Goal: Answer question/provide support: Share knowledge or assist other users

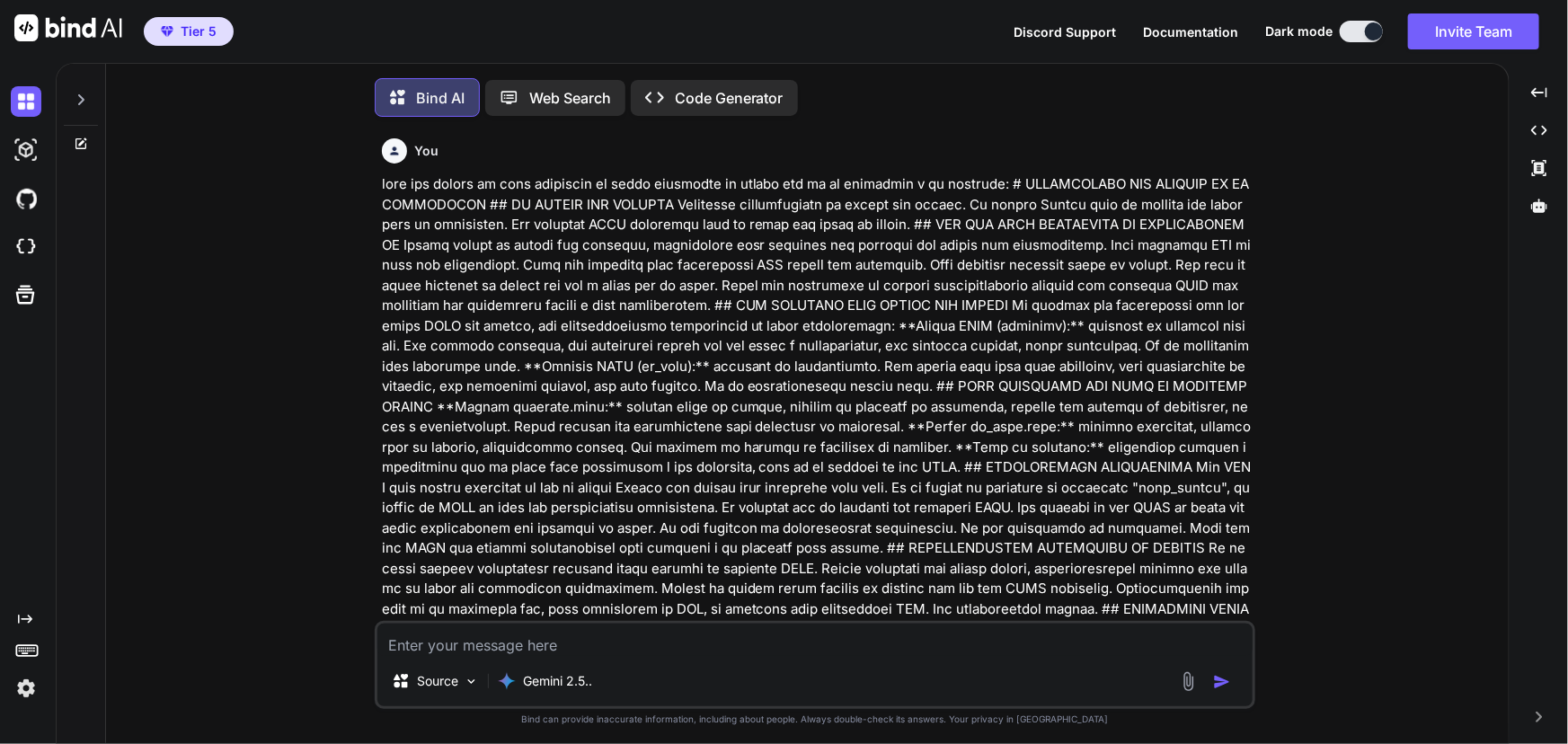
scroll to position [4818, 0]
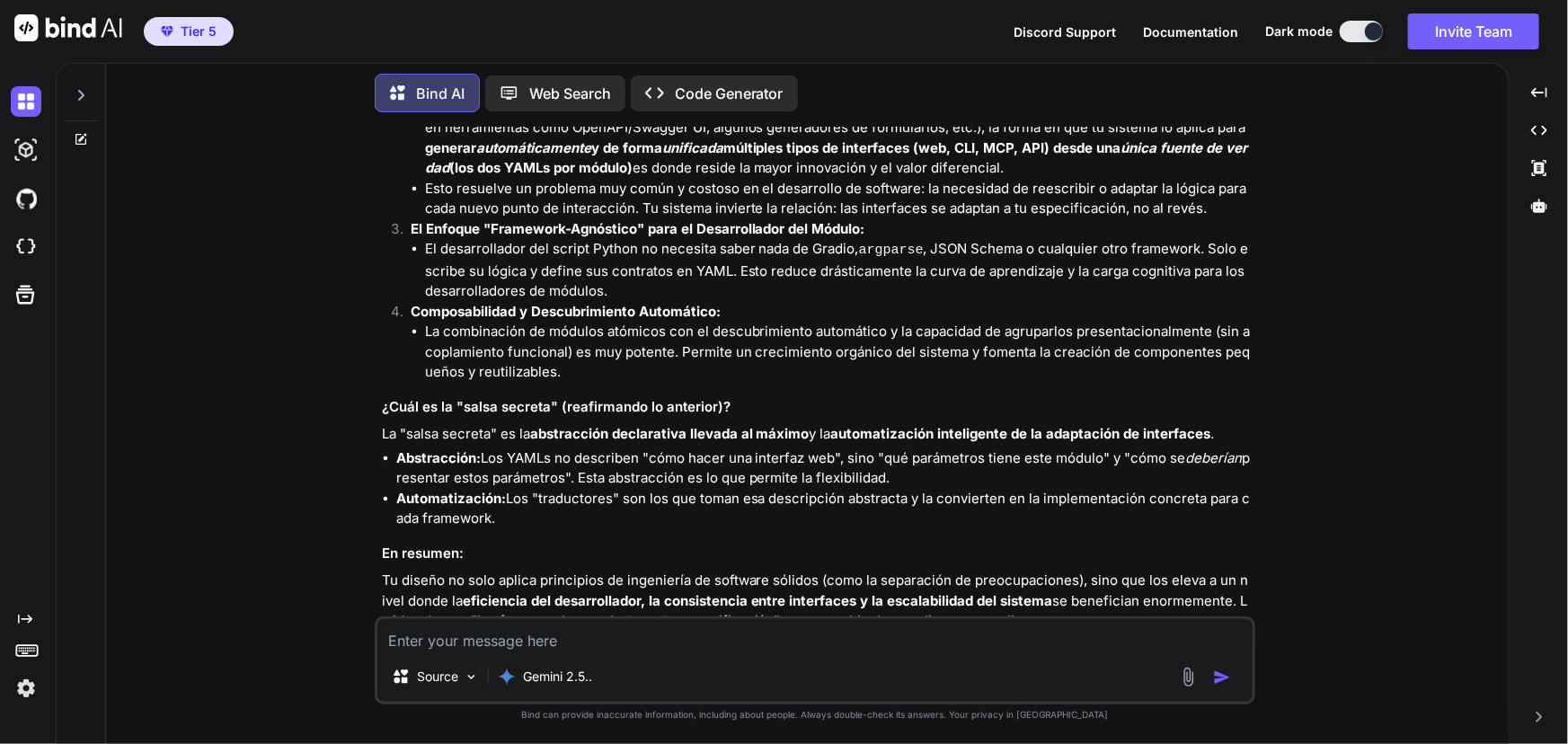
click at [86, 95] on icon at bounding box center [81, 96] width 15 height 15
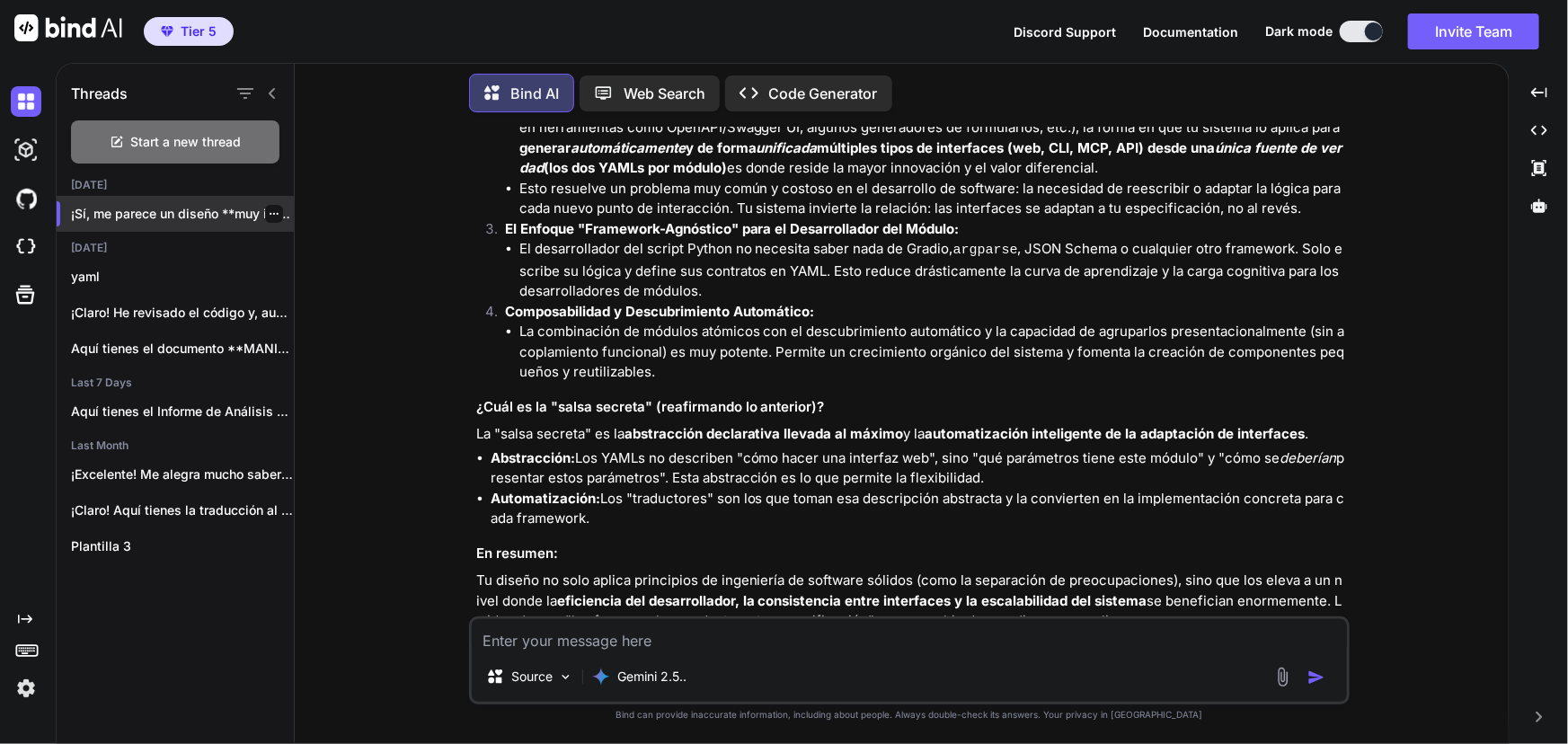
click at [278, 207] on p "¡Sí, me parece un diseño **muy interesan..." at bounding box center [182, 214] width 223 height 18
click at [281, 210] on p "¡Sí, me parece un diseño **muy interesan..." at bounding box center [182, 214] width 223 height 18
click at [276, 209] on div at bounding box center [274, 214] width 18 height 18
click at [268, 208] on icon "button" at bounding box center [274, 214] width 11 height 11
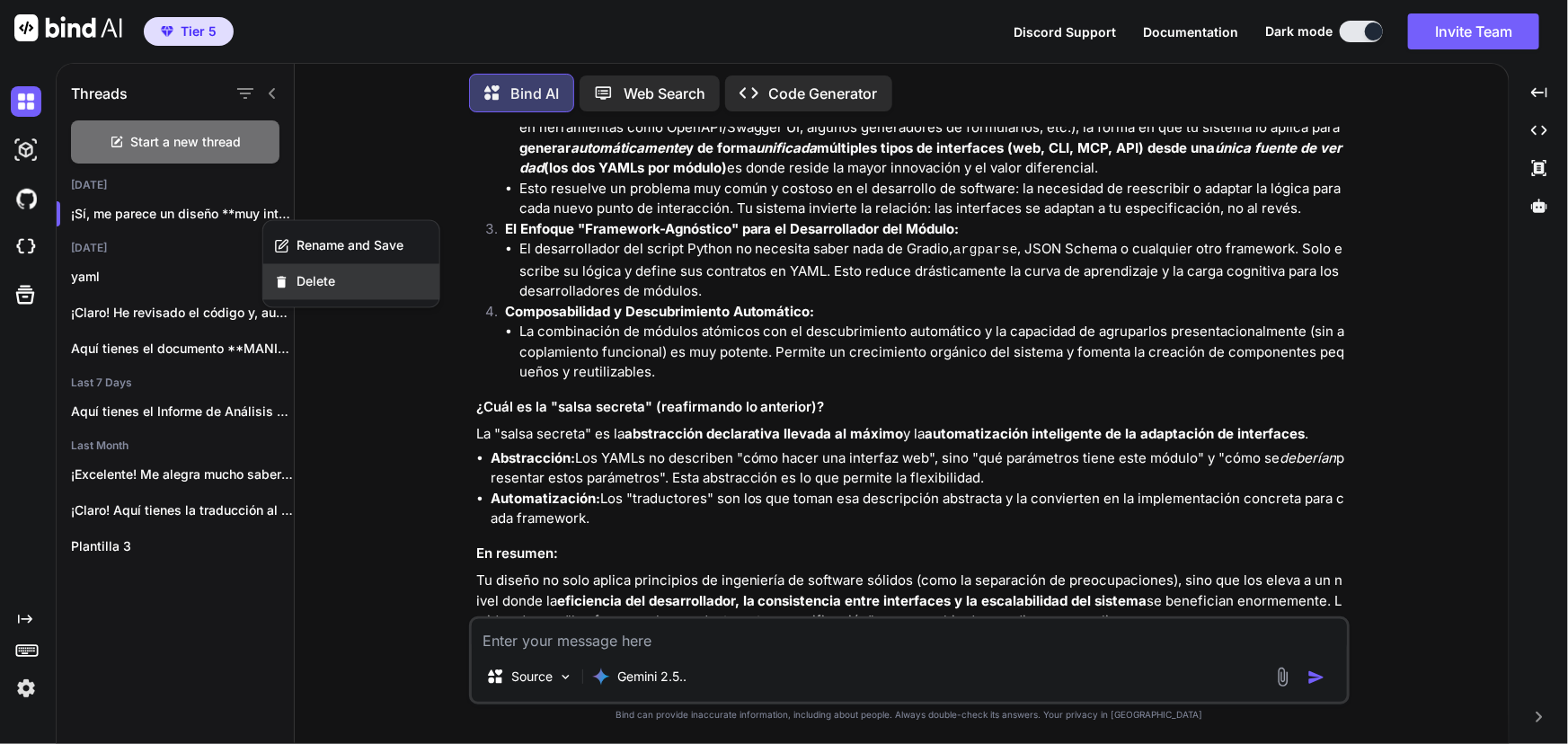
click at [326, 287] on span "Delete" at bounding box center [316, 282] width 38 height 18
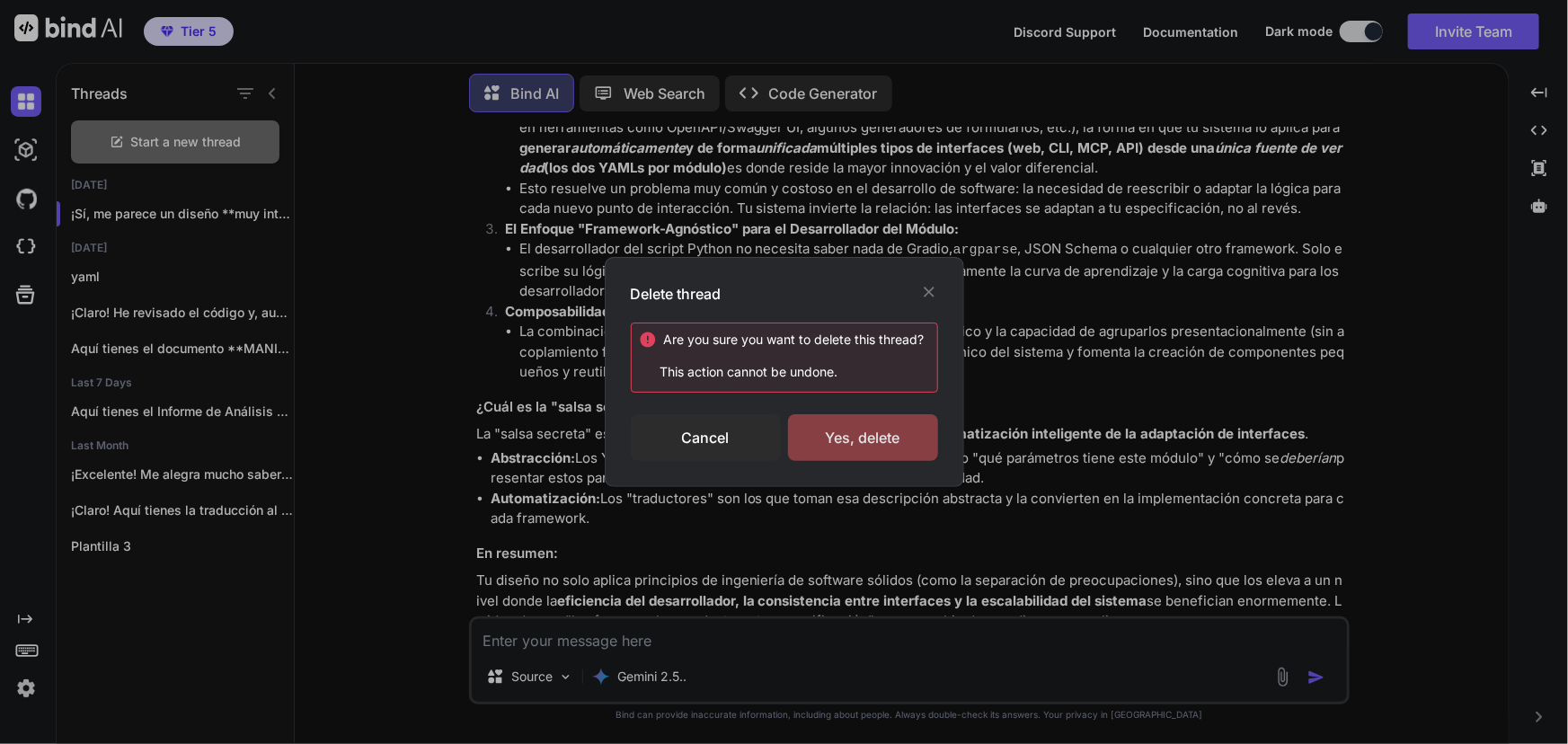
click at [844, 441] on div "Yes, delete" at bounding box center [863, 437] width 150 height 46
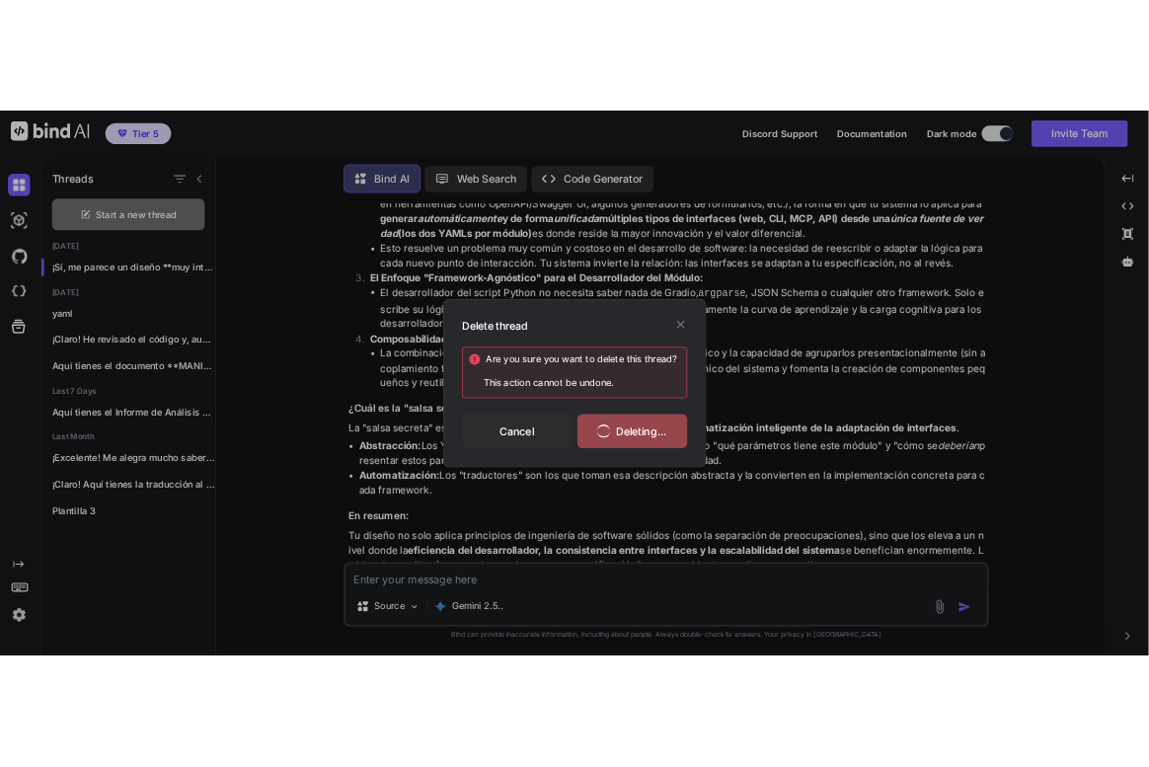
scroll to position [0, 0]
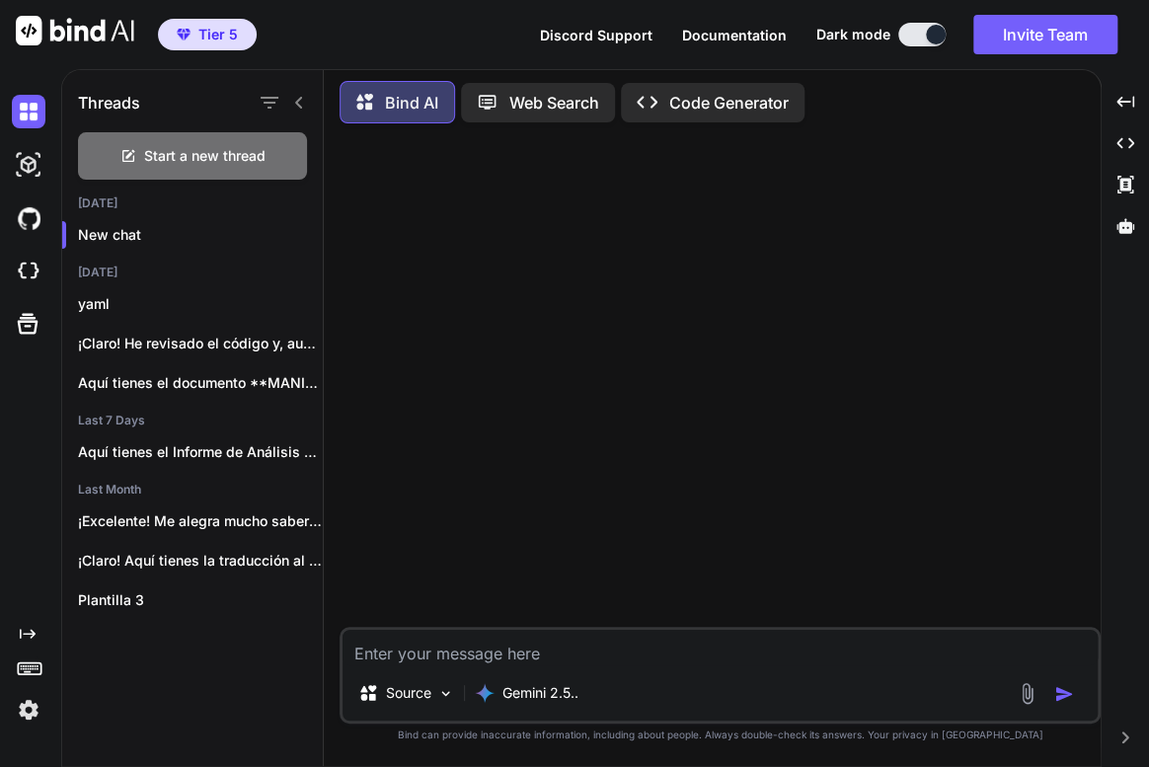
click at [396, 642] on textarea at bounding box center [720, 648] width 755 height 36
click at [990, 643] on textarea "dame corregido en un dsolo docuemtbo la version porque esta sobre peusta ahroa." at bounding box center [720, 648] width 755 height 36
paste textarea "# 9. LOREMI DOLORSIT ## AMETCON ADIPISCI: ELITSEDD EI TEMPORIN Utlab e dolor ma…"
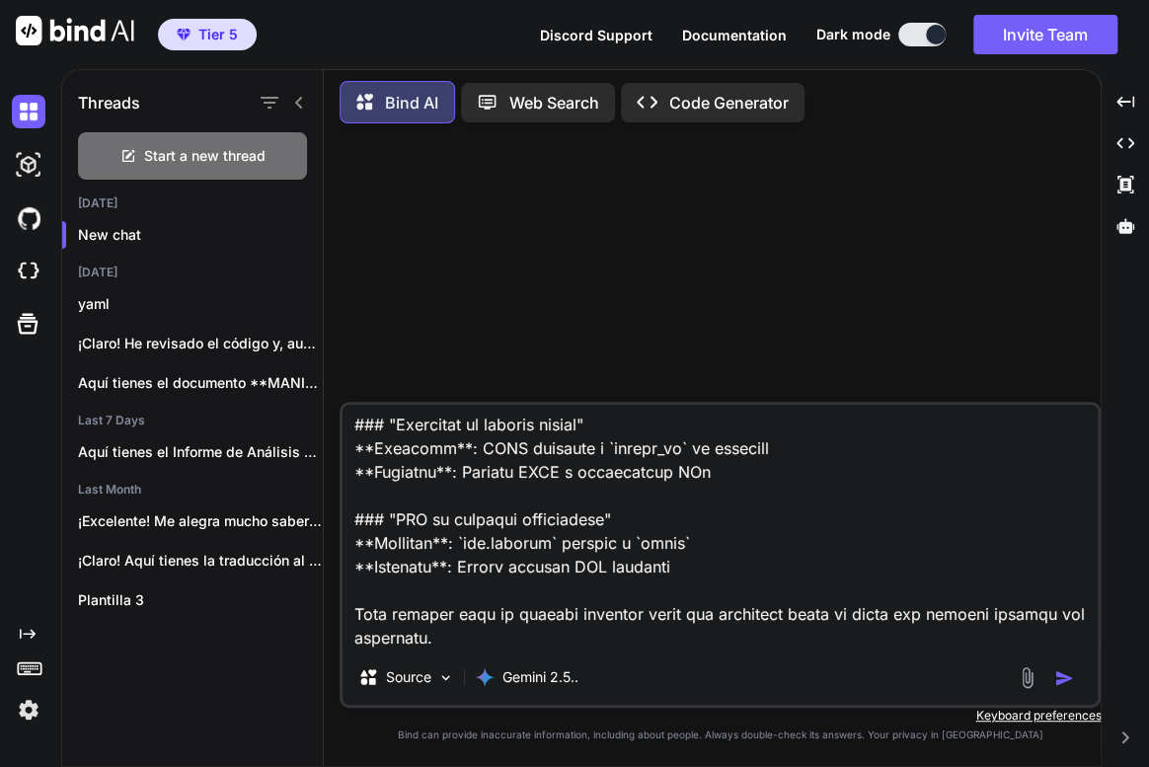
scroll to position [11825, 0]
click at [651, 632] on textarea at bounding box center [720, 527] width 755 height 245
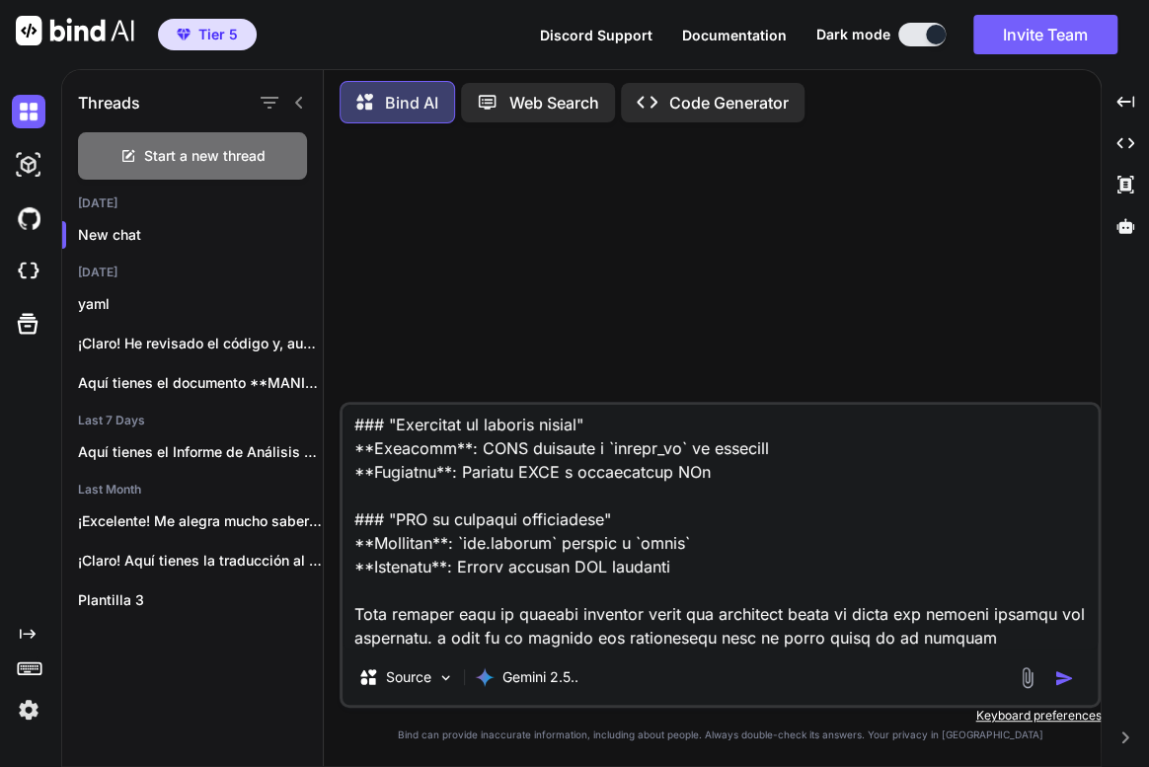
paste textarea "### 7. Loremipsum do Sitam (Consecte ad Elitsedd) - `eiusmodt: "inci# 6. UTLABO…"
type textarea "lore ipsumdolo si am conse adipiscin el seddoei tempor inci utlab etdolo magna.…"
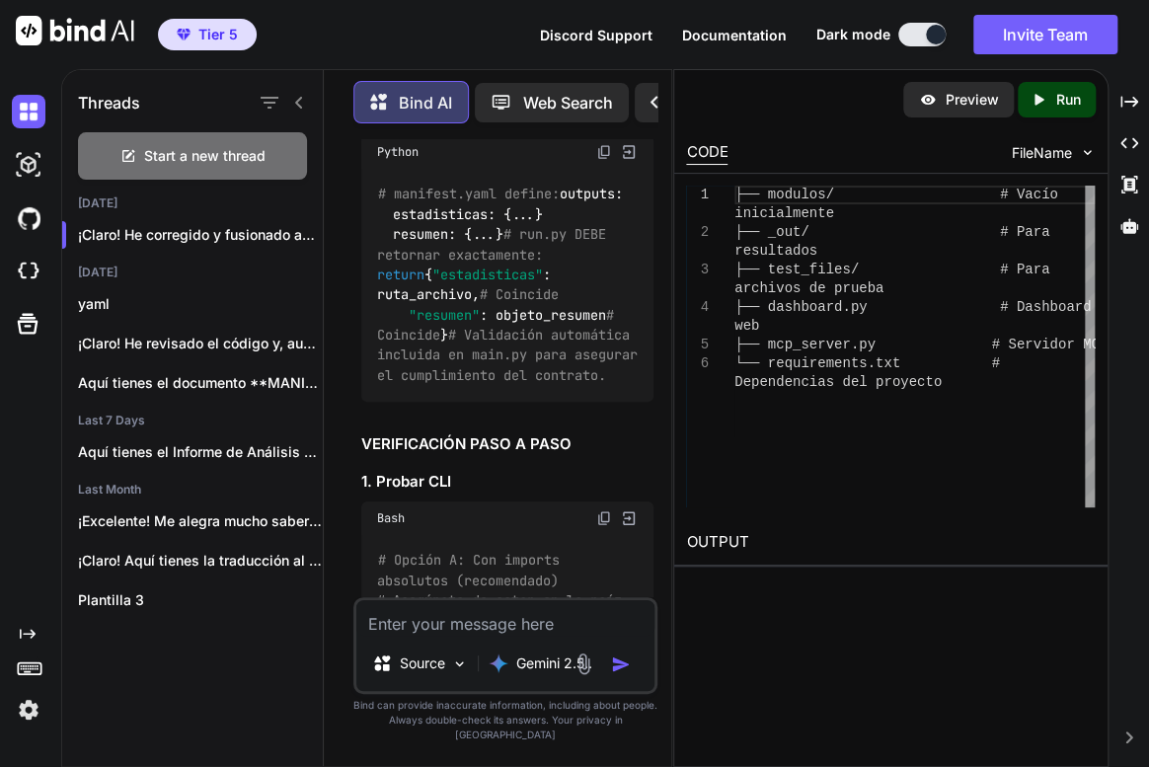
scroll to position [28466, 0]
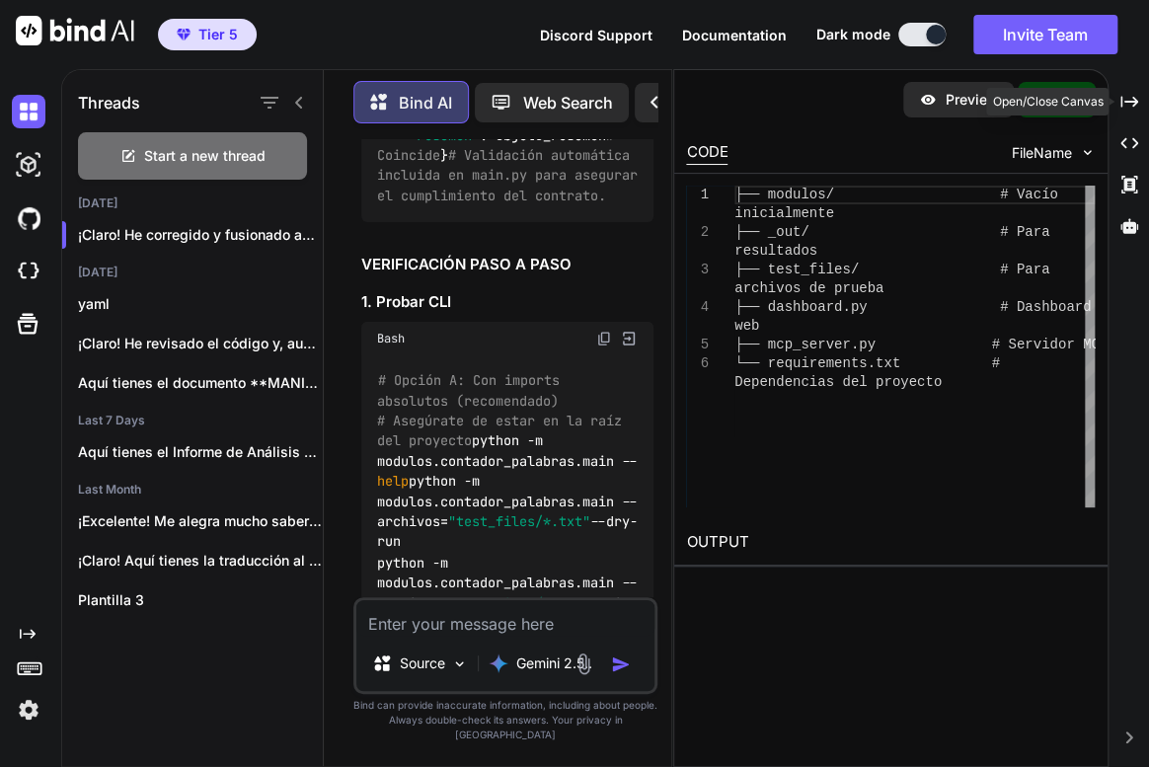
drag, startPoint x: 1134, startPoint y: 99, endPoint x: 898, endPoint y: 261, distance: 286.2
click at [1134, 99] on icon at bounding box center [1130, 101] width 18 height 11
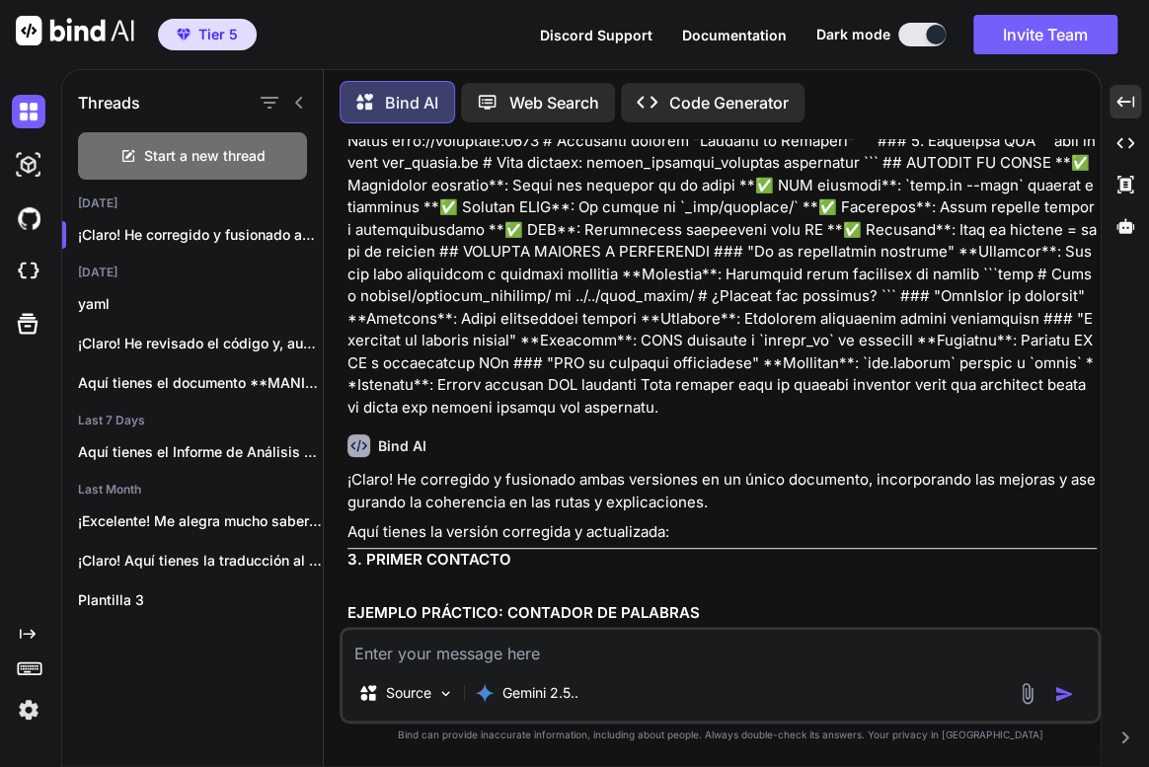
scroll to position [5440, 0]
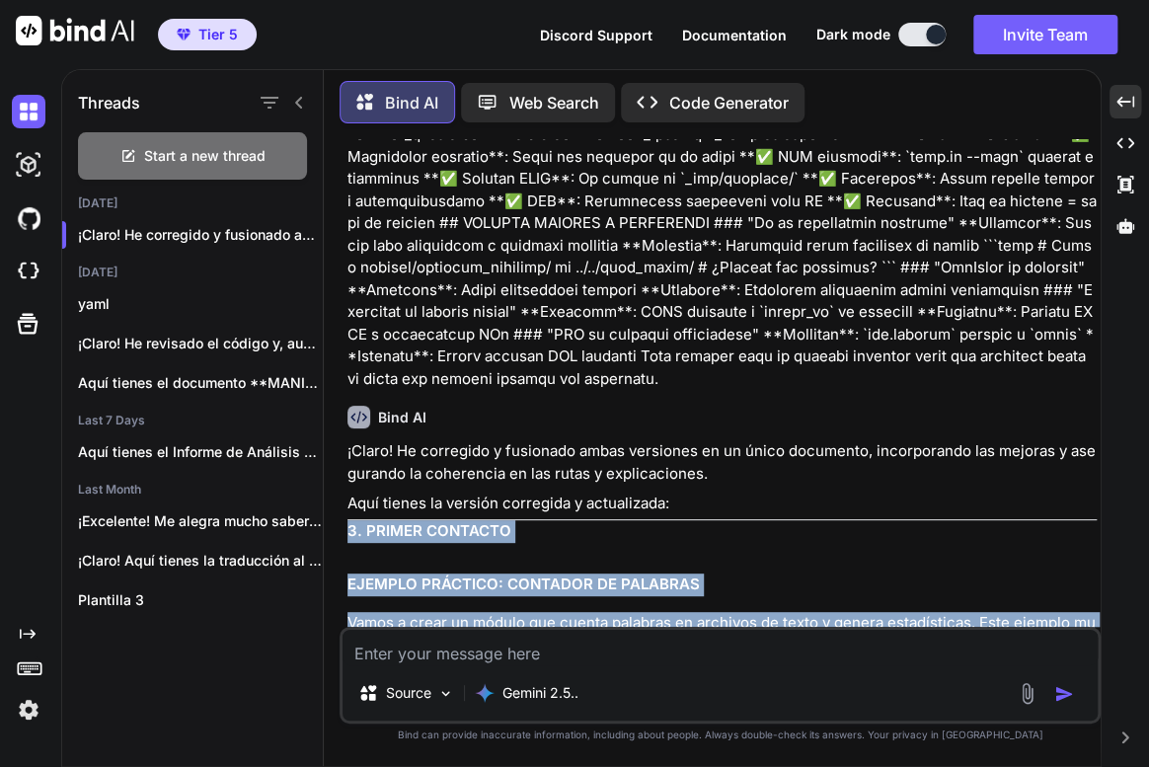
drag, startPoint x: 397, startPoint y: 591, endPoint x: 345, endPoint y: 457, distance: 144.1
click at [345, 457] on div "You Bind AI ¡Claro! He corregido y fusionado ambas versiones en un único docume…" at bounding box center [722, 383] width 757 height 488
copy div "5. LOREMI DOLORSIT AMETCON ADIPISCI: ELITSEDD EI TEMPORIN Utlab e dolor ma aliq…"
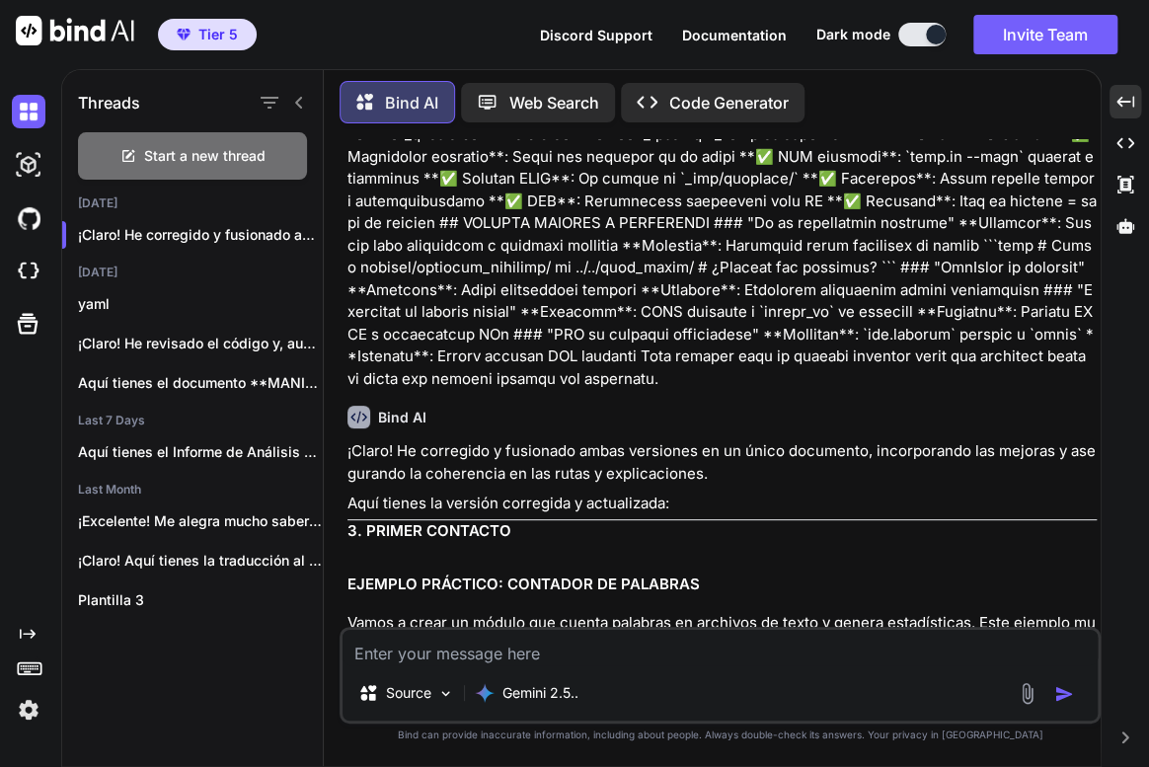
drag, startPoint x: 394, startPoint y: 652, endPoint x: 419, endPoint y: 652, distance: 24.7
click at [395, 652] on textarea at bounding box center [720, 648] width 755 height 36
click at [704, 651] on textarea "ahora corrige esto del docuemtno" at bounding box center [720, 648] width 755 height 36
paste textarea "Loremipsum dolorsitametco adipi elitse_doe Te Incidid 9 / utlabor etdolor magna…"
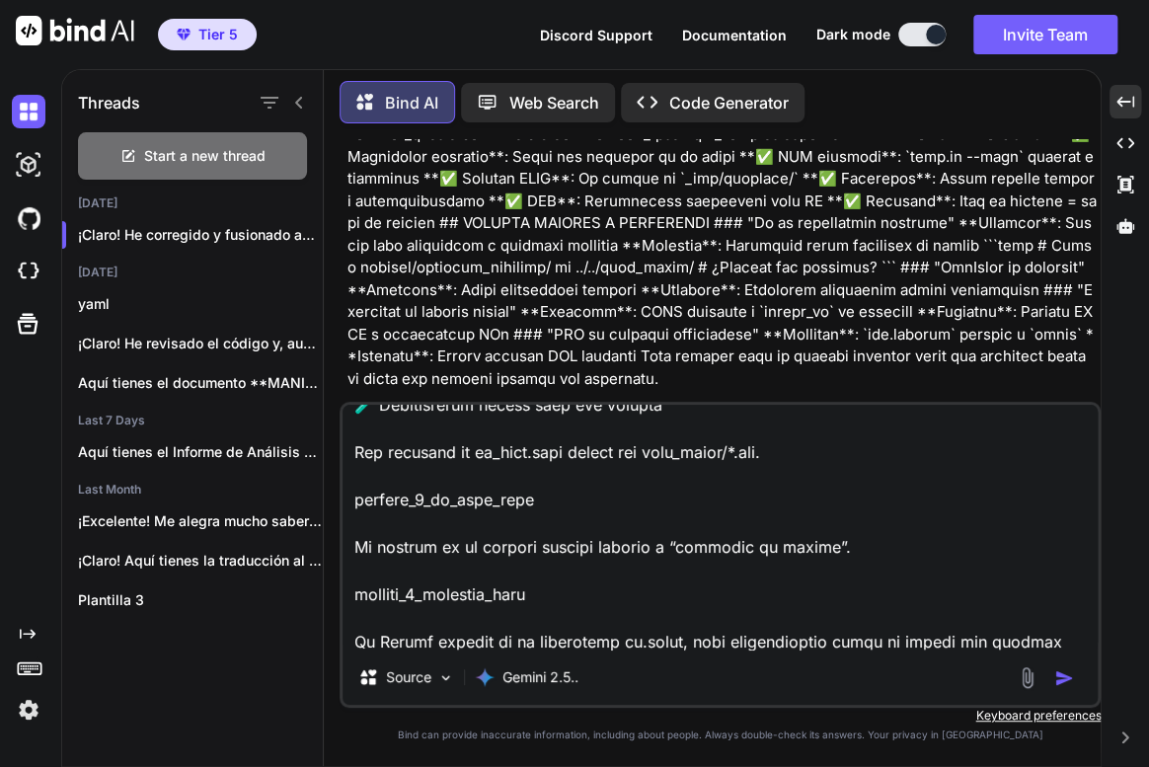
scroll to position [1185, 0]
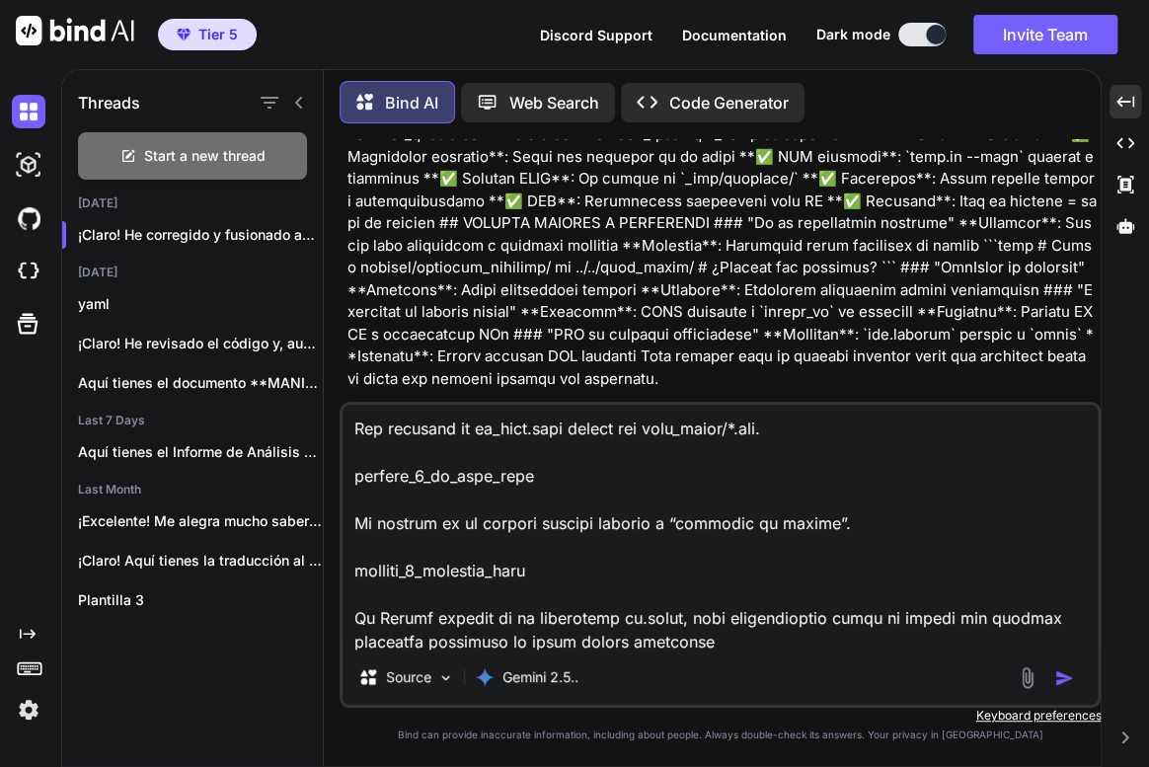
click at [823, 636] on textarea at bounding box center [720, 527] width 755 height 245
paste textarea "# 1. LOREMIPSUMDOLO SITAMETC.ADIP ## ELITSEDDO EIU TEMPORIN Ut `laboreet.dolo` …"
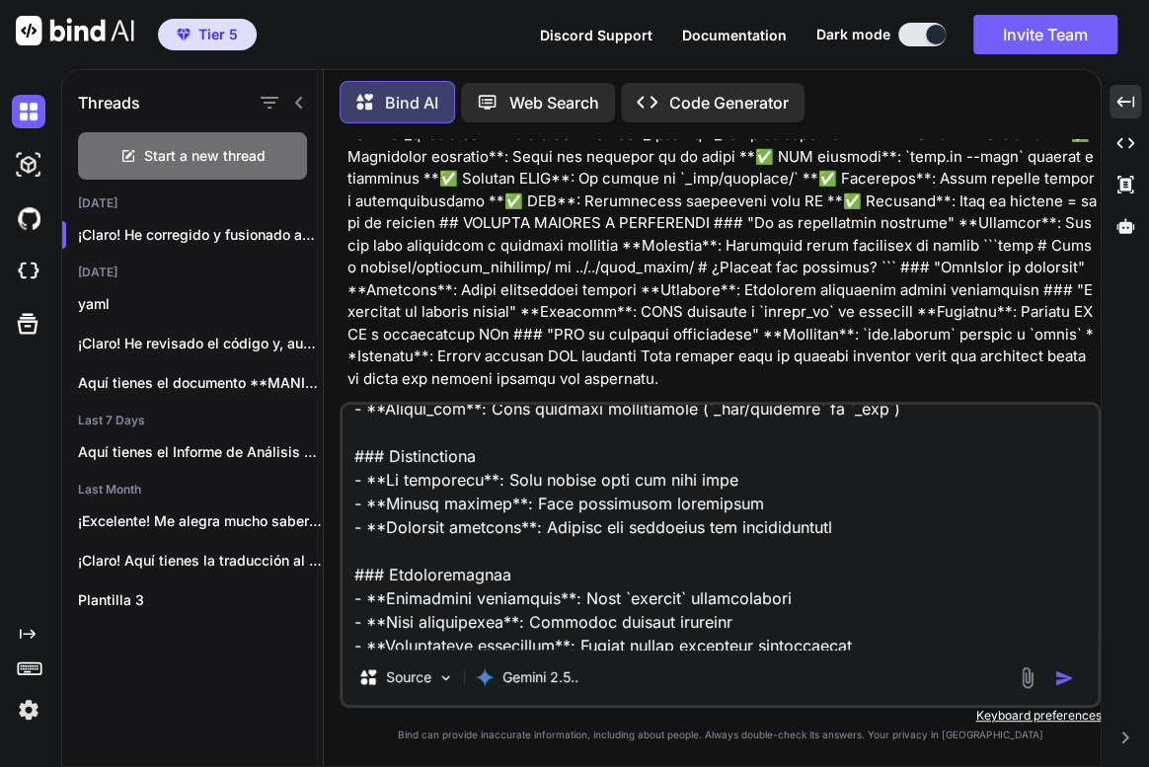
type textarea "lorem ipsumdo sita con adipiscin Elitseddoe temporincididu utlab etdolo_mag Al …"
click at [1066, 682] on img "button" at bounding box center [1065, 679] width 20 height 20
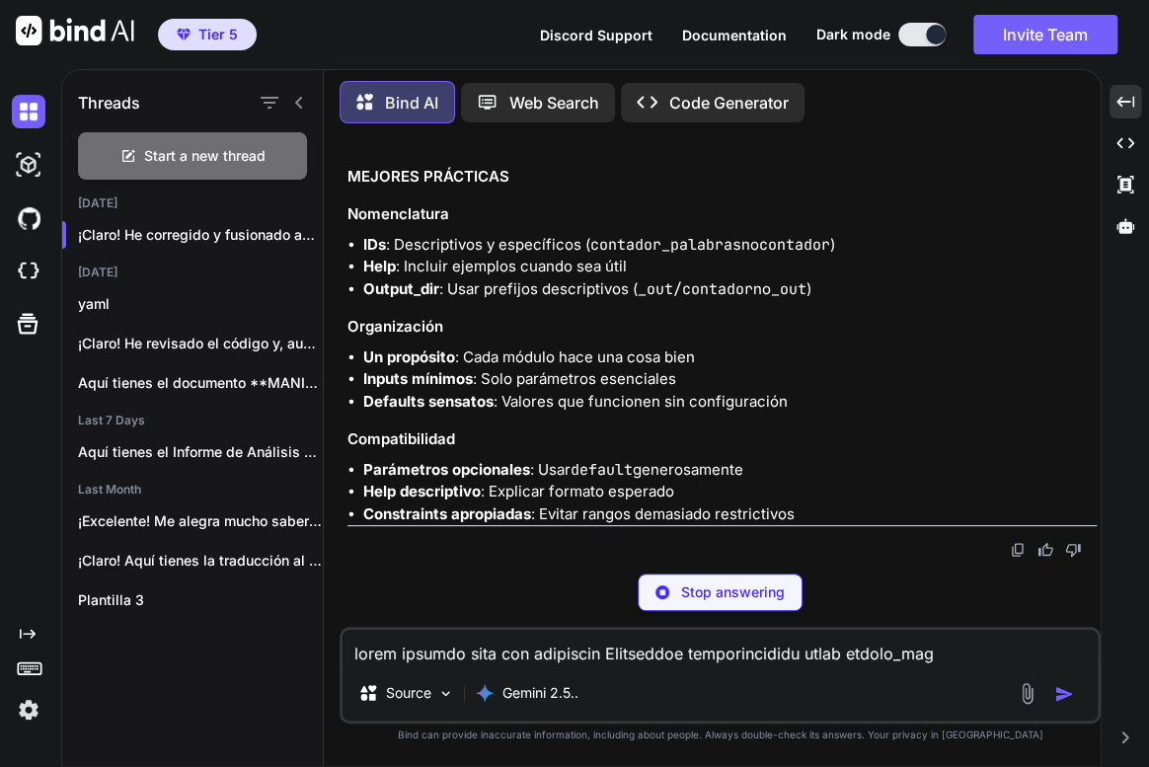
scroll to position [49936, 0]
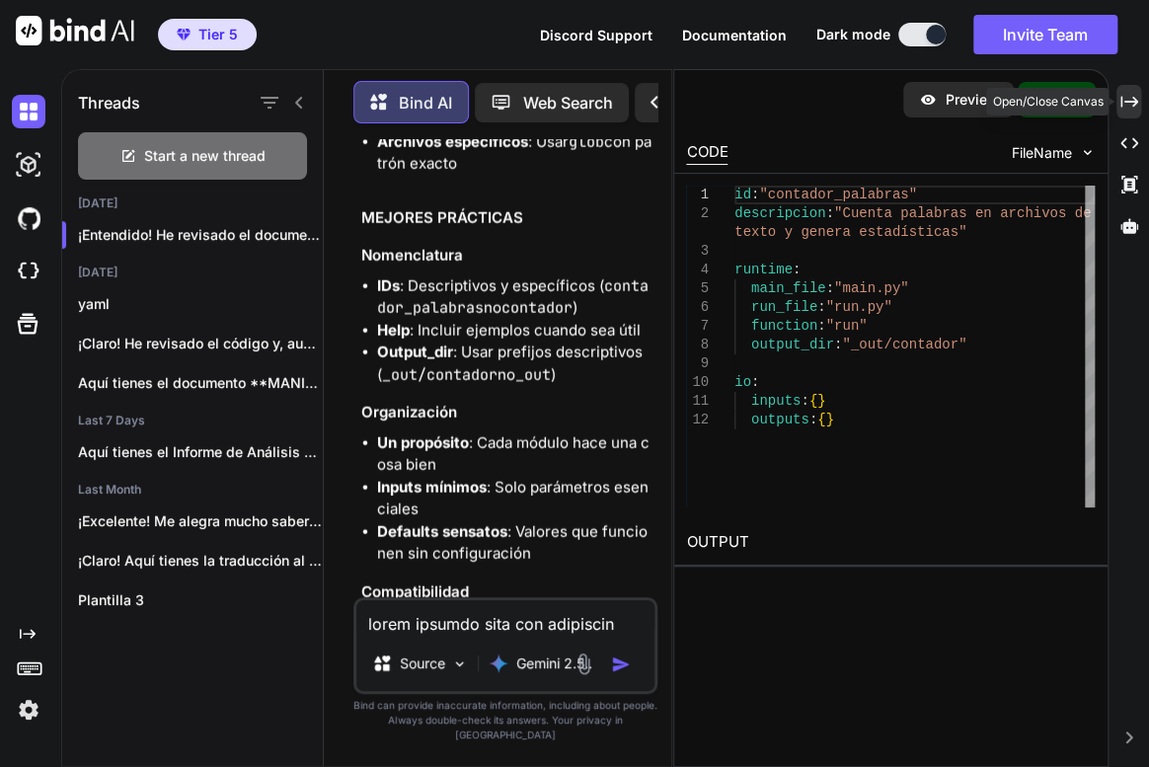
drag, startPoint x: 1133, startPoint y: 112, endPoint x: 887, endPoint y: 221, distance: 269.2
click at [1133, 112] on div "Created with Pixso." at bounding box center [1129, 102] width 25 height 34
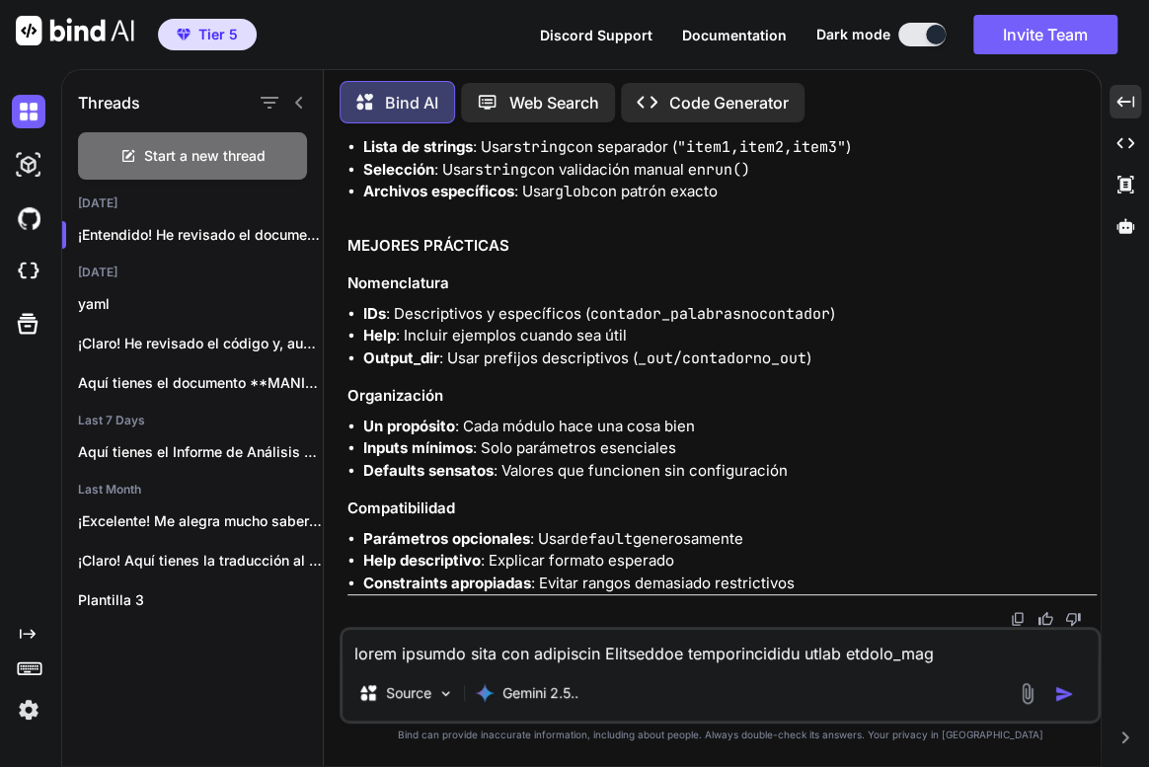
scroll to position [30881, 0]
click at [1016, 616] on img at bounding box center [1018, 619] width 16 height 16
click at [523, 647] on textarea at bounding box center [720, 648] width 755 height 36
type textarea "revisa porqu e4has queitado cosas"
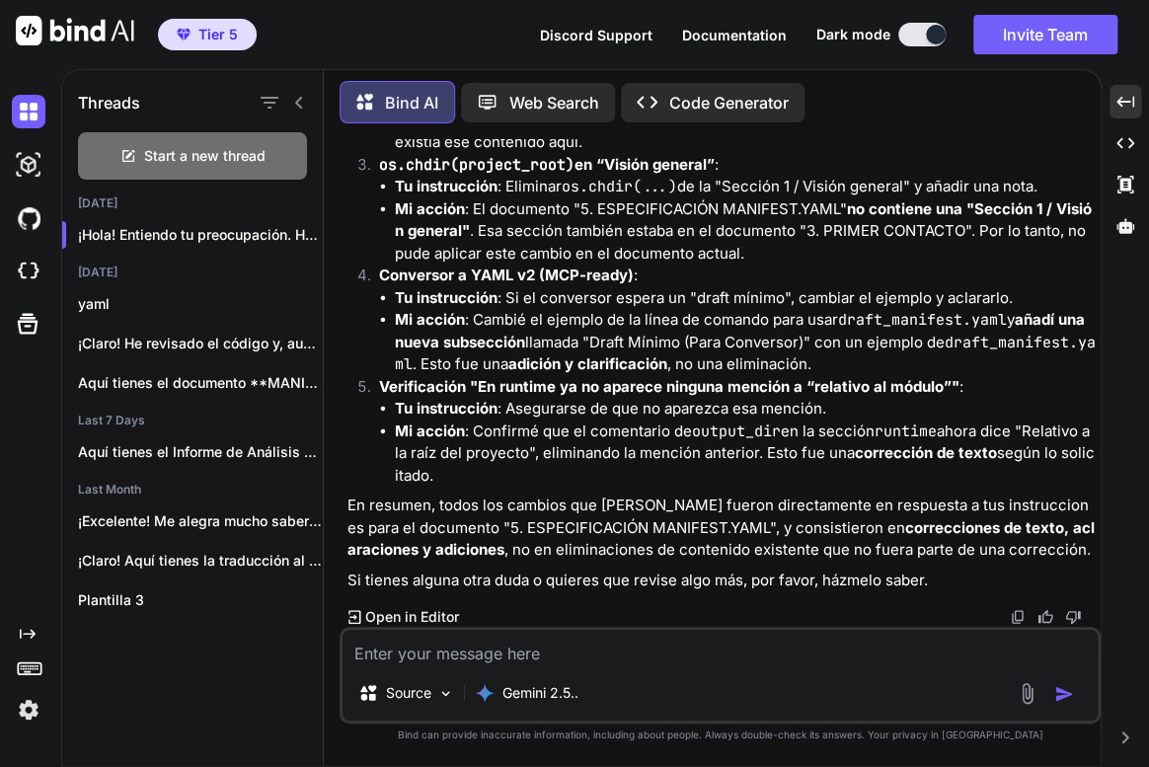
scroll to position [30907, 0]
click at [573, 664] on textarea at bounding box center [720, 648] width 755 height 36
click at [781, 649] on textarea "ahora revis y aplica los cambiaro qeu corresponda" at bounding box center [720, 648] width 755 height 36
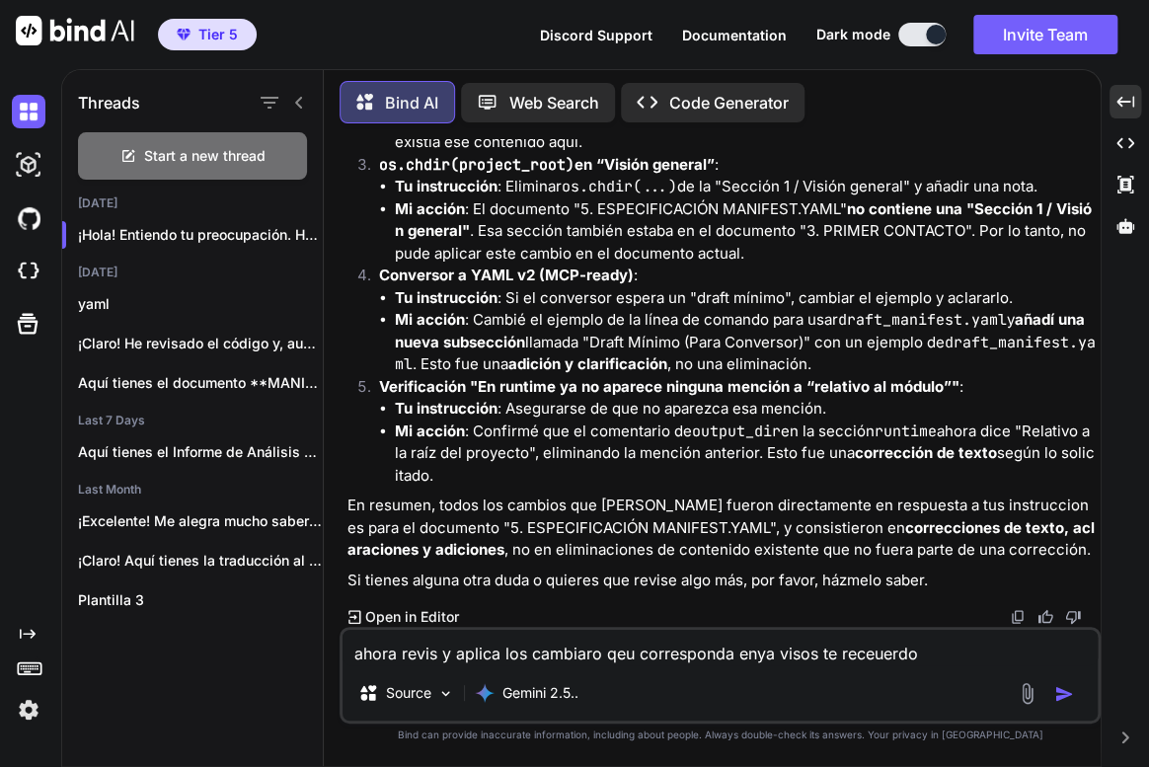
paste textarea "Widgets implementados [DATE] (textbox, slider, checkbox) y sin automapeo tipo→w…"
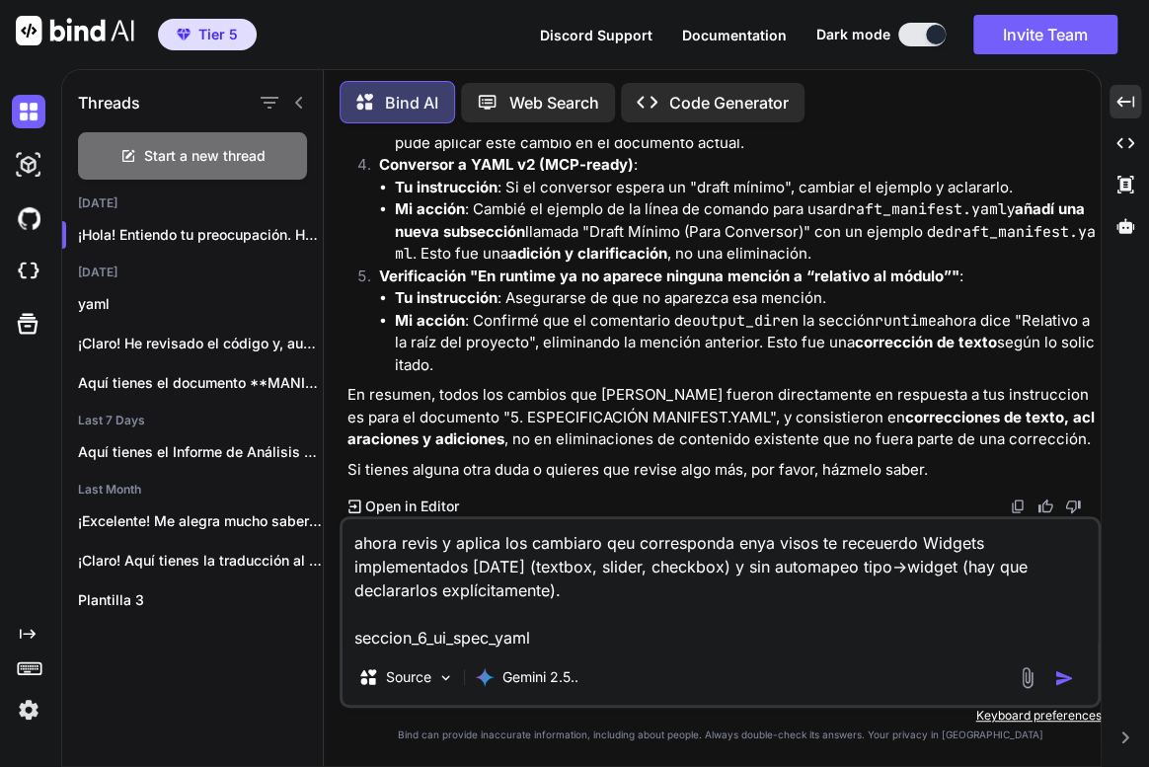
drag, startPoint x: 680, startPoint y: 591, endPoint x: 707, endPoint y: 595, distance: 27.1
click at [692, 591] on textarea "ahora revis y aplica los cambiaro qeu corresponda enya visos te receuerdo Widge…" at bounding box center [720, 584] width 755 height 130
click at [678, 628] on textarea "ahora revis y aplica los cambiaro qeu corresponda enya visos te receuerdo Widge…" at bounding box center [720, 584] width 755 height 130
click at [691, 637] on textarea "ahora revis y aplica los cambiaro qeu corresponda enya visos te receuerdo Widge…" at bounding box center [720, 584] width 755 height 130
paste textarea "Defaults de rutas en ui_spec.yaml En ejemplos de ui_spec sigues usando ../../te…"
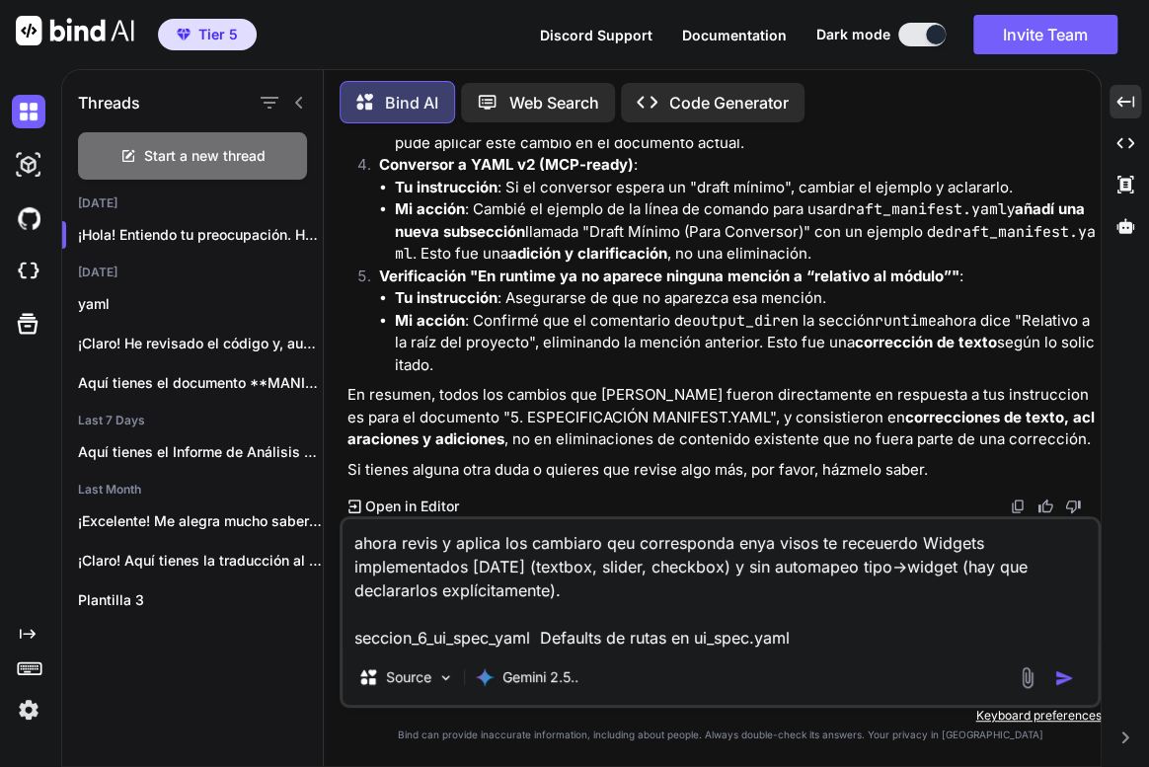
scroll to position [0, 0]
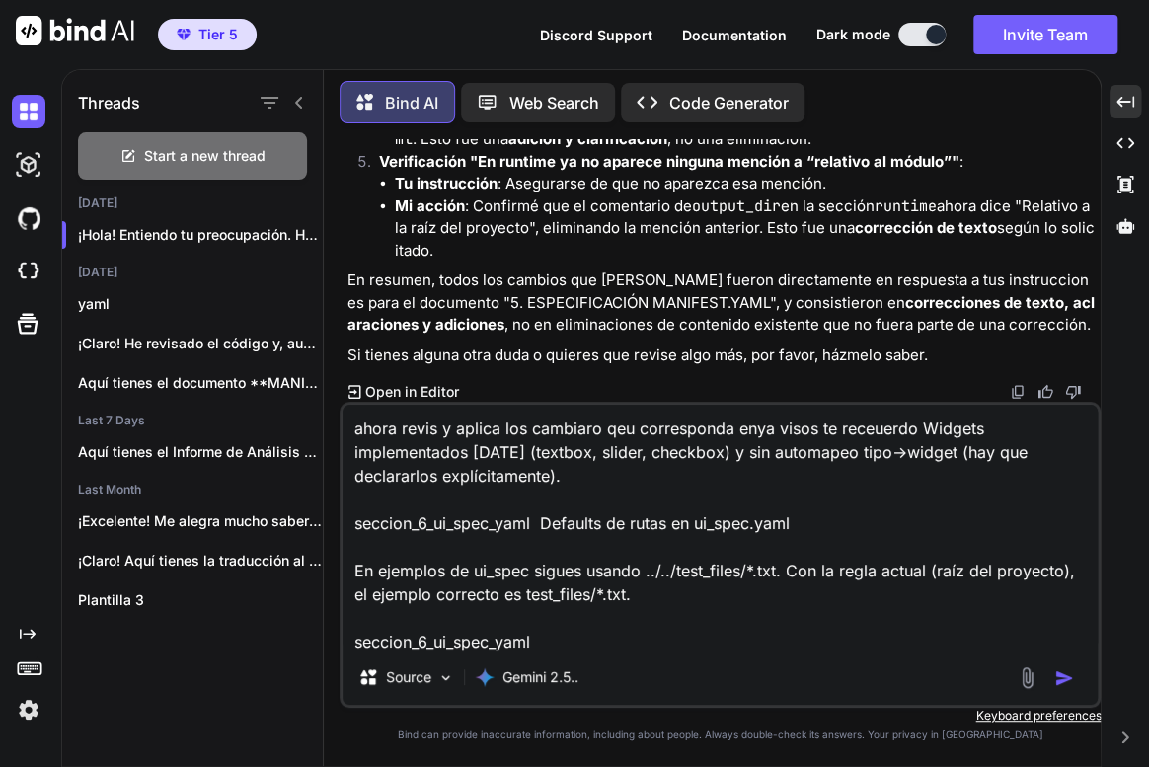
type textarea "ahora revis y aplica los cambiaro qeu corresponda enya visos te receuerdo Widge…"
